Goal: Task Accomplishment & Management: Manage account settings

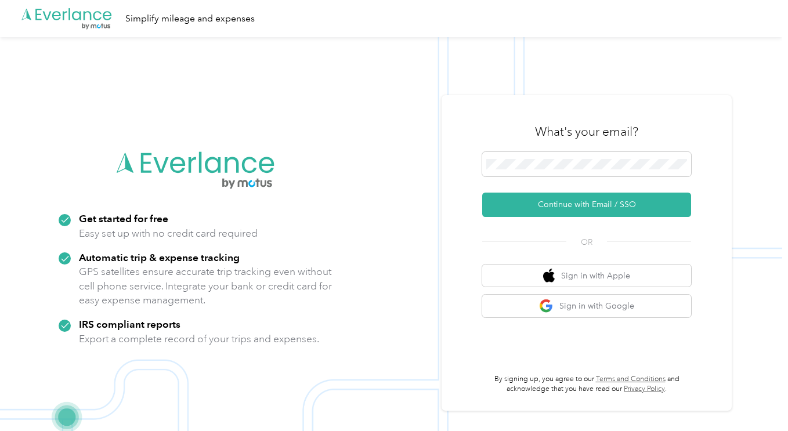
click at [564, 200] on button "Continue with Email / SSO" at bounding box center [586, 205] width 209 height 24
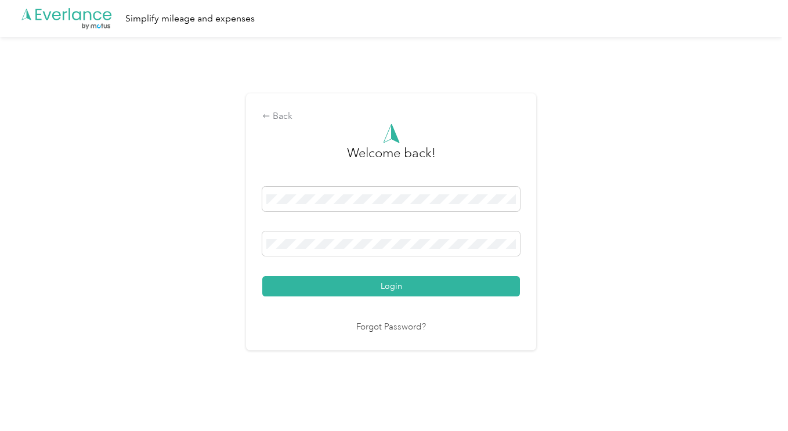
click at [381, 284] on button "Login" at bounding box center [391, 286] width 258 height 20
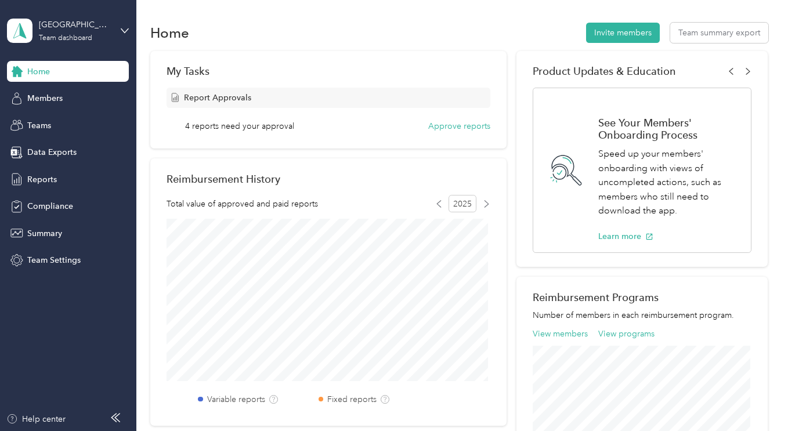
click at [45, 98] on span "Members" at bounding box center [44, 98] width 35 height 12
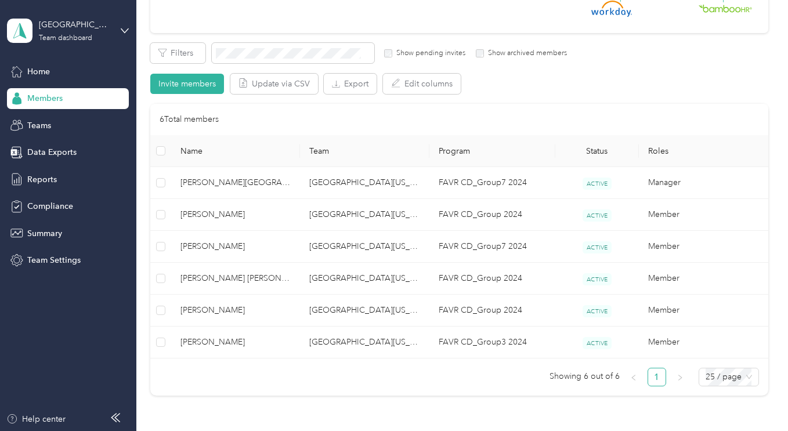
scroll to position [174, 0]
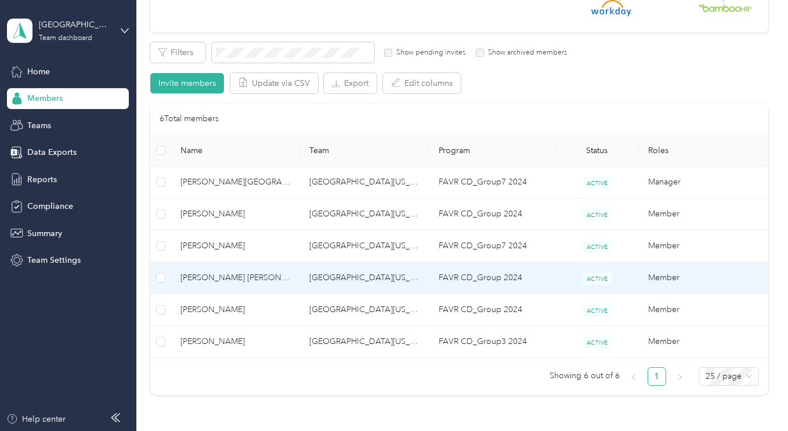
click at [208, 280] on span "[PERSON_NAME] [PERSON_NAME]" at bounding box center [236, 278] width 110 height 13
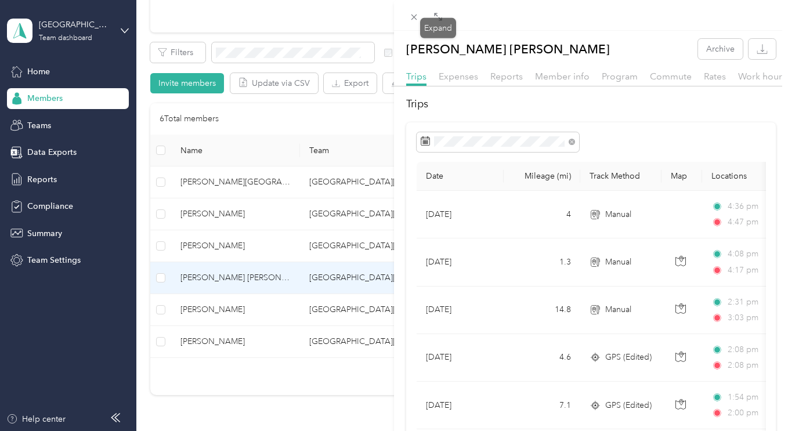
click at [440, 12] on icon at bounding box center [438, 16] width 9 height 9
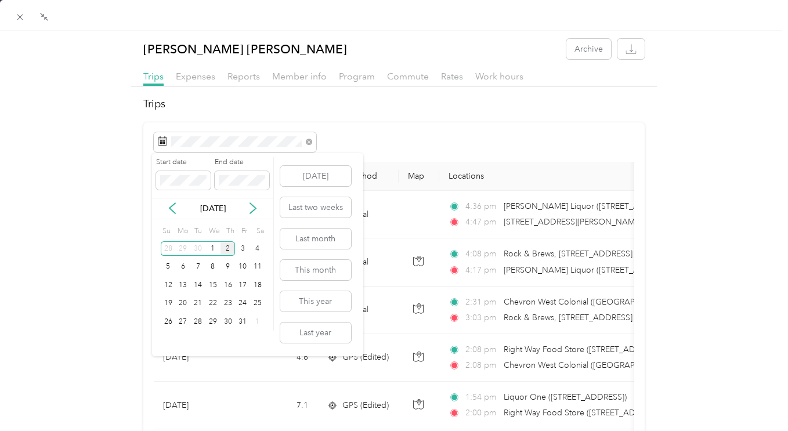
click at [214, 246] on div "1" at bounding box center [213, 249] width 15 height 15
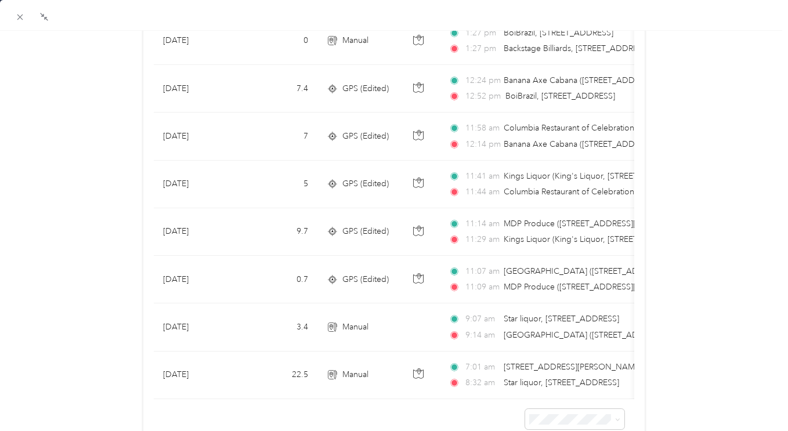
scroll to position [578, 0]
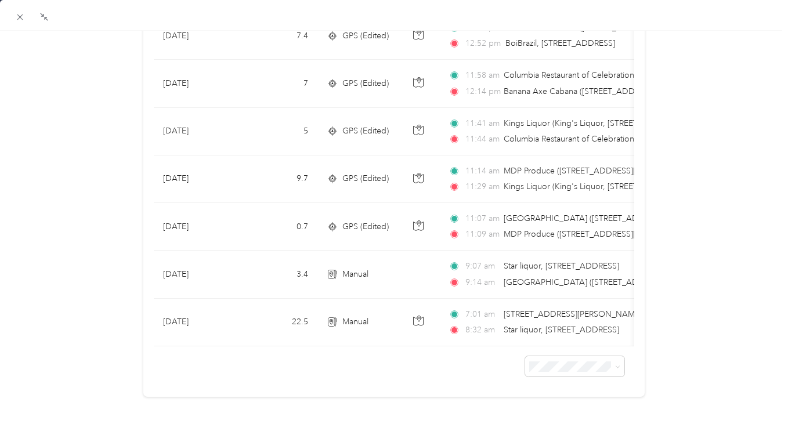
click at [21, 16] on icon at bounding box center [20, 17] width 10 height 10
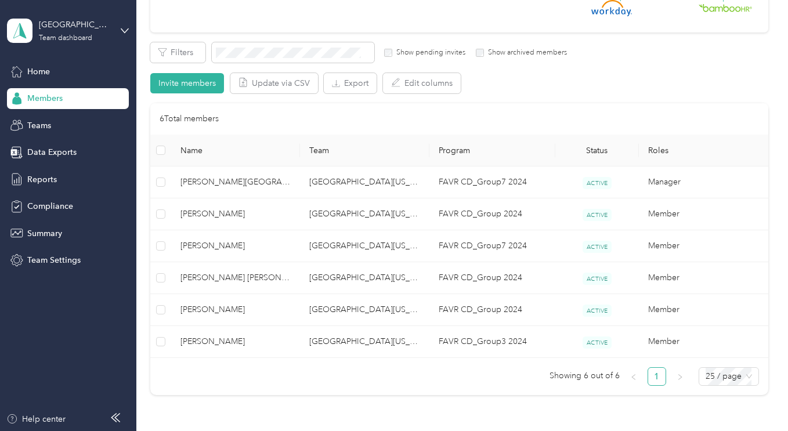
scroll to position [157, 0]
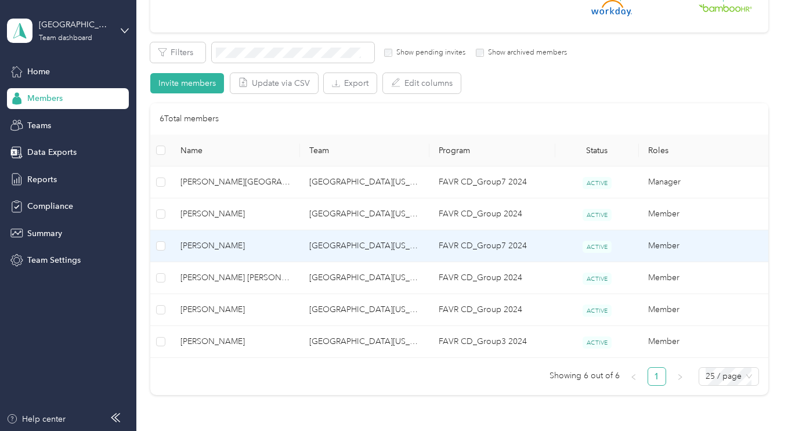
click at [215, 246] on span "[PERSON_NAME]" at bounding box center [236, 246] width 110 height 13
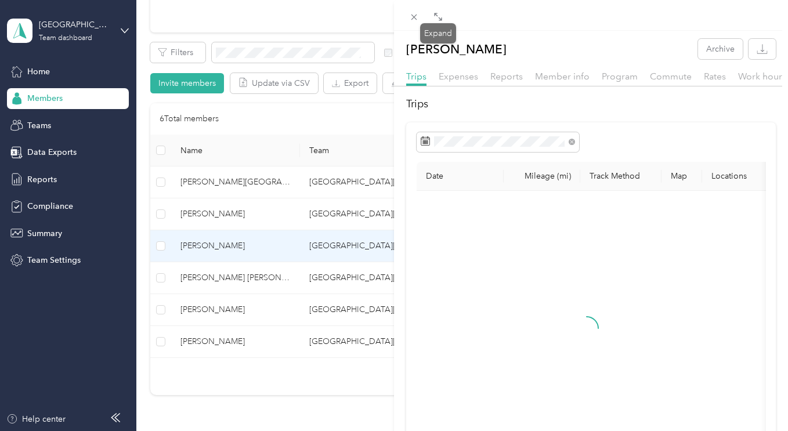
click at [435, 17] on icon at bounding box center [438, 16] width 9 height 9
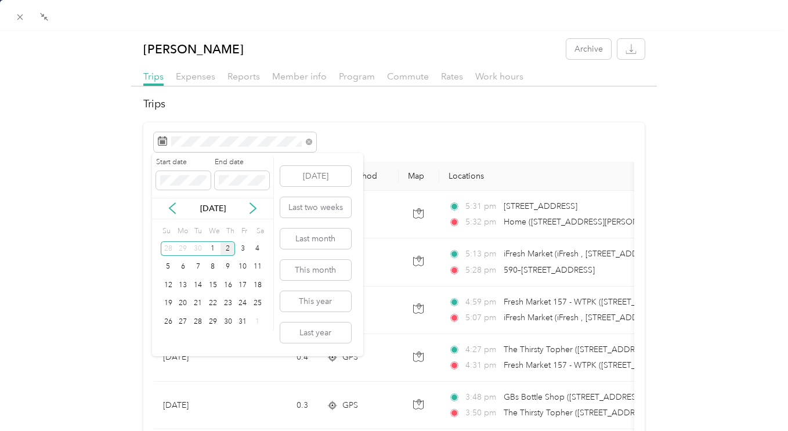
click at [212, 250] on div "1" at bounding box center [213, 249] width 15 height 15
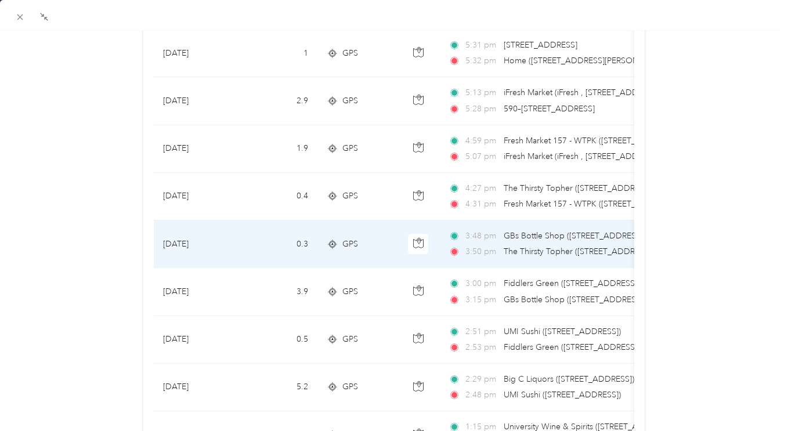
scroll to position [103, 0]
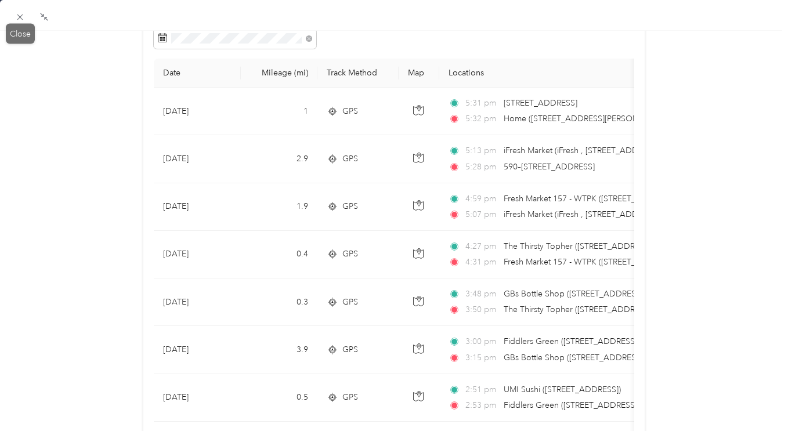
click at [14, 18] on span at bounding box center [20, 17] width 16 height 16
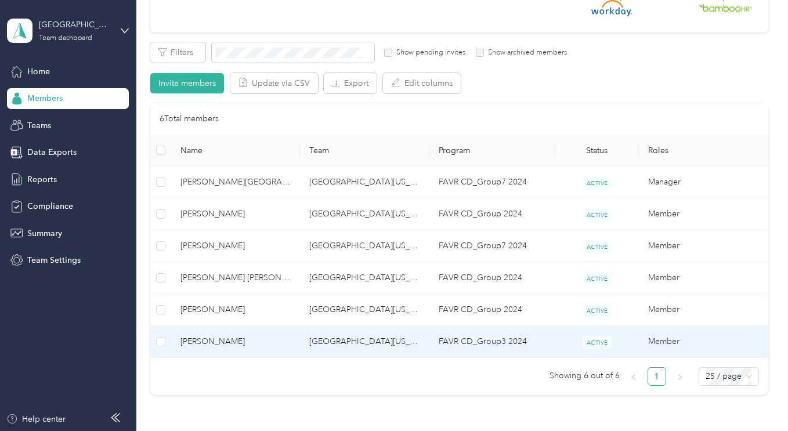
click at [210, 342] on span "[PERSON_NAME]" at bounding box center [236, 342] width 110 height 13
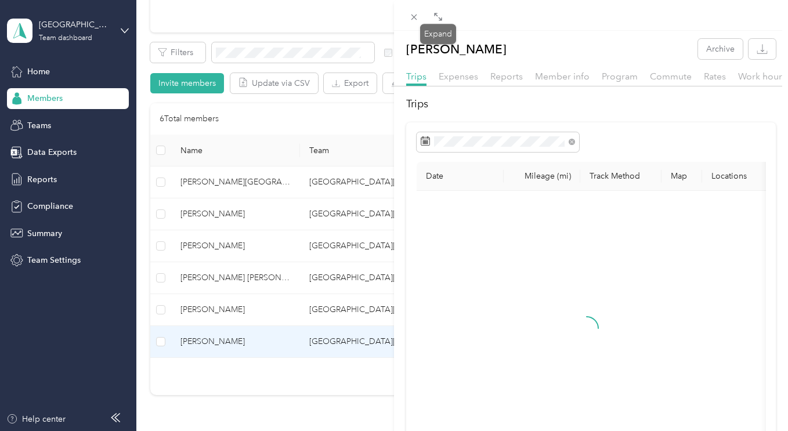
click at [440, 17] on icon at bounding box center [438, 16] width 9 height 9
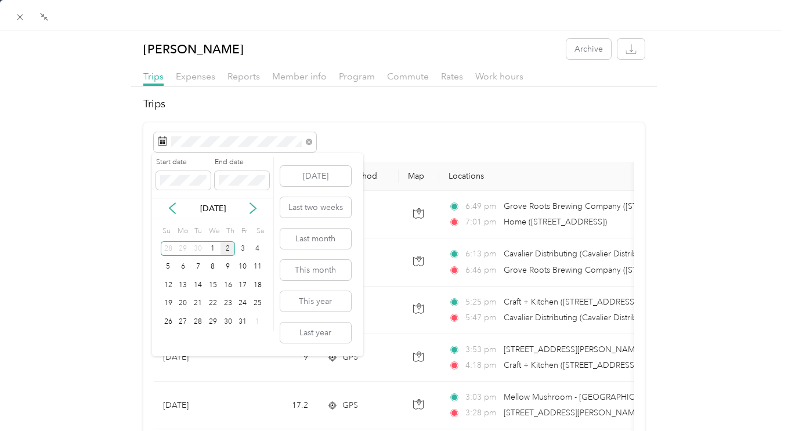
click at [212, 248] on div "1" at bounding box center [213, 249] width 15 height 15
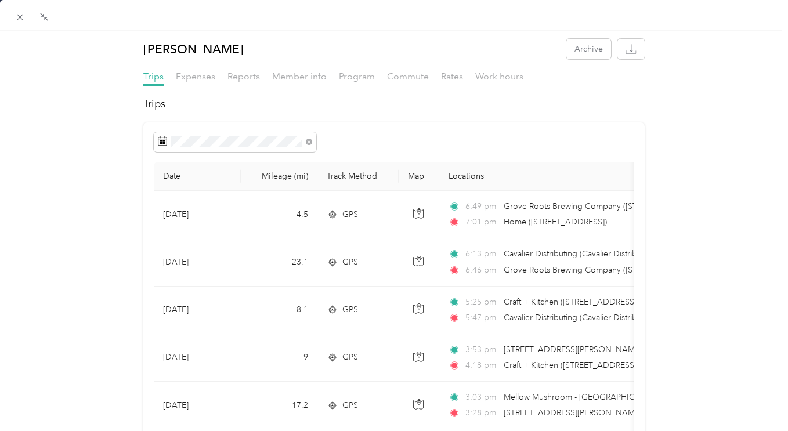
click at [12, 20] on div at bounding box center [394, 15] width 788 height 31
click at [19, 18] on icon at bounding box center [20, 18] width 6 height 6
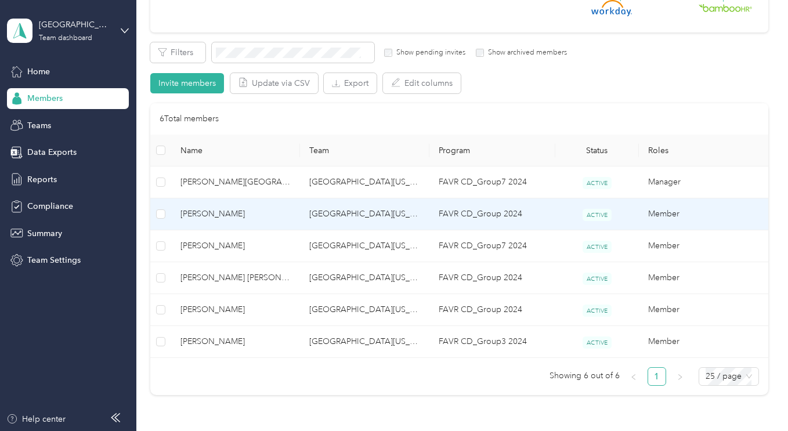
click at [197, 215] on span "[PERSON_NAME]" at bounding box center [236, 214] width 110 height 13
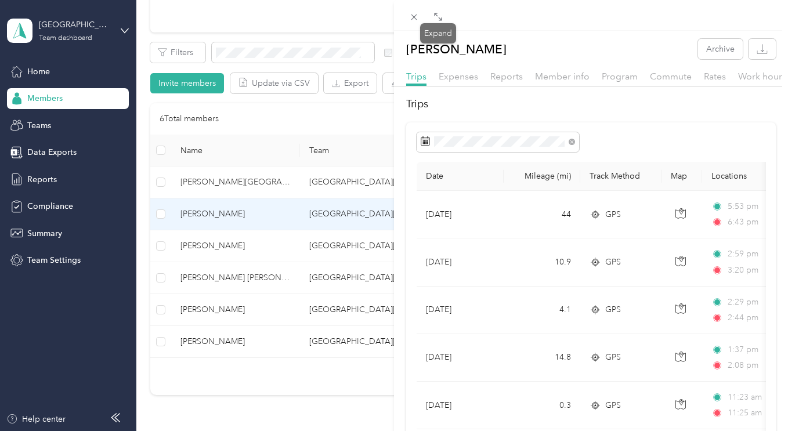
click at [441, 17] on icon at bounding box center [438, 16] width 9 height 9
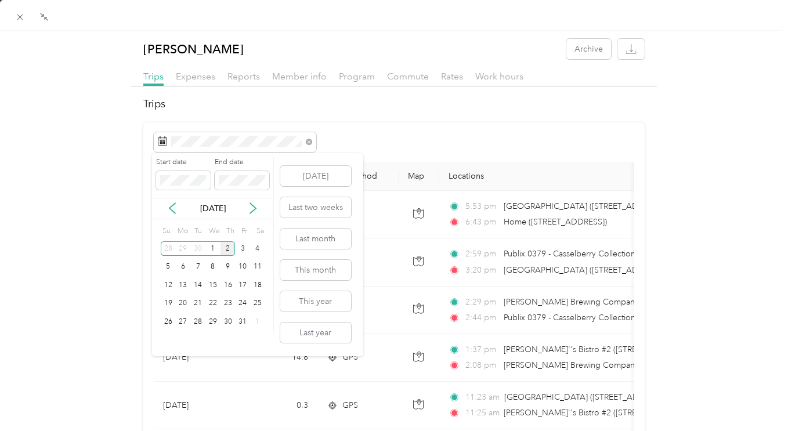
click at [215, 250] on div "1" at bounding box center [213, 249] width 15 height 15
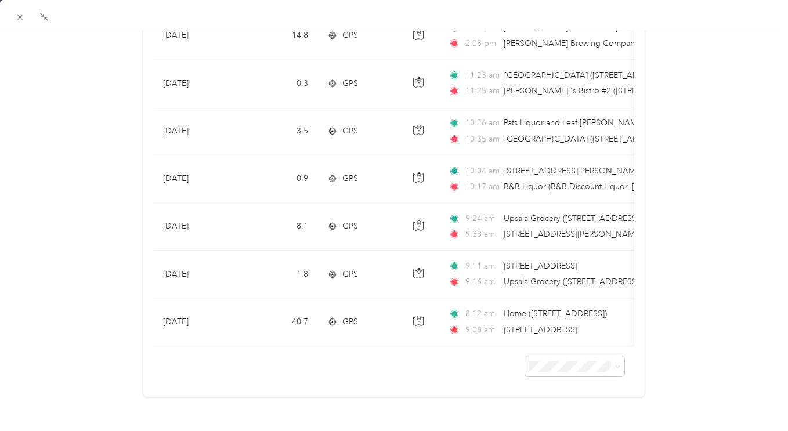
scroll to position [340, 0]
click at [21, 19] on icon at bounding box center [20, 17] width 10 height 10
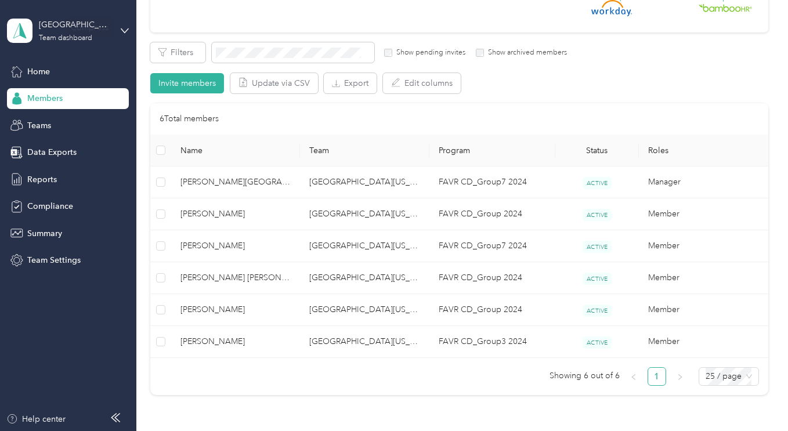
scroll to position [157, 0]
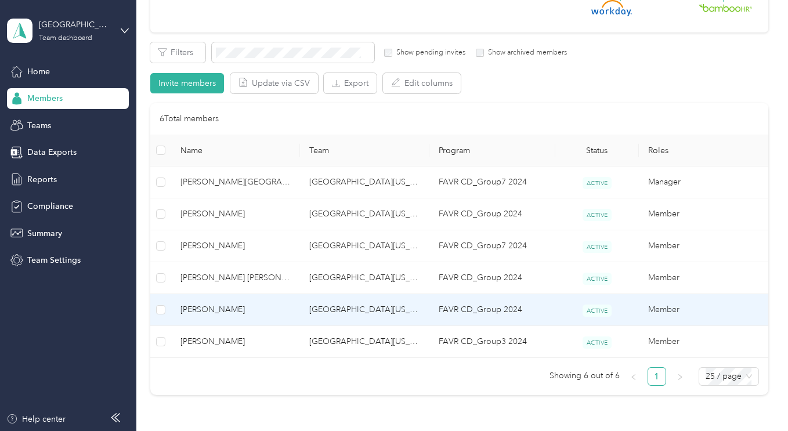
click at [232, 310] on span "[PERSON_NAME]" at bounding box center [236, 310] width 110 height 13
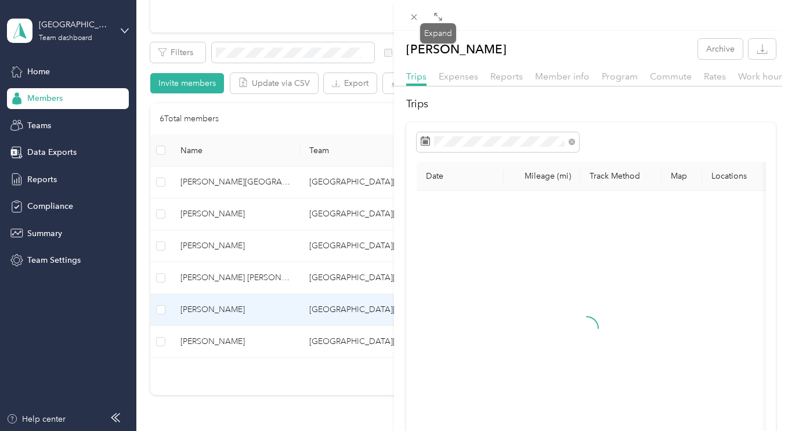
click at [440, 20] on icon at bounding box center [438, 16] width 9 height 9
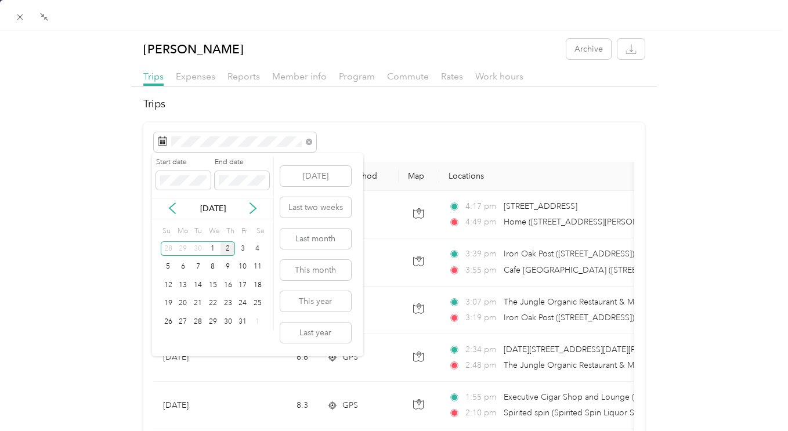
click at [213, 246] on div "1" at bounding box center [213, 249] width 15 height 15
